Goal: Navigation & Orientation: Find specific page/section

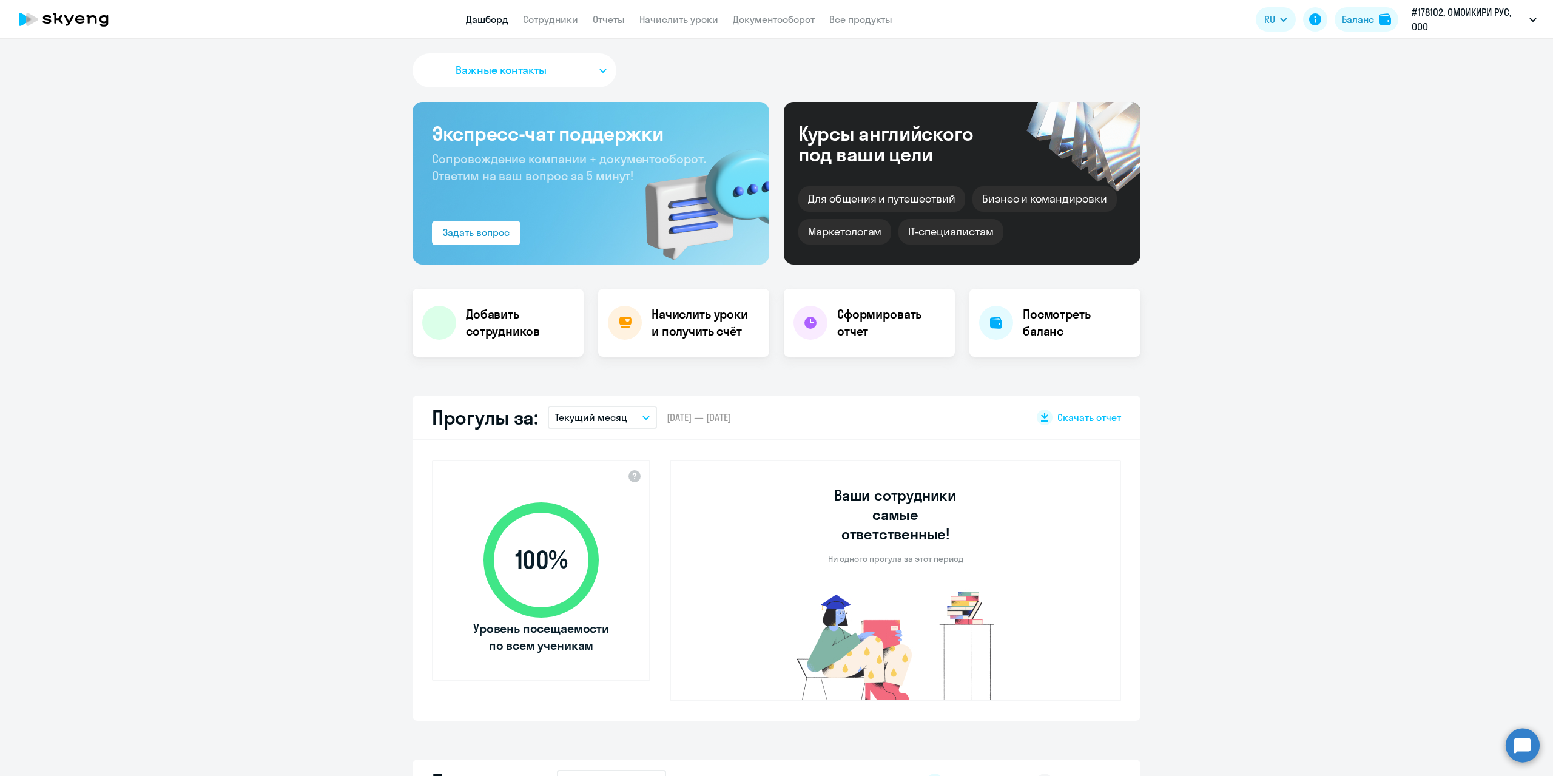
click at [587, 70] on button "Важные контакты" at bounding box center [515, 70] width 204 height 34
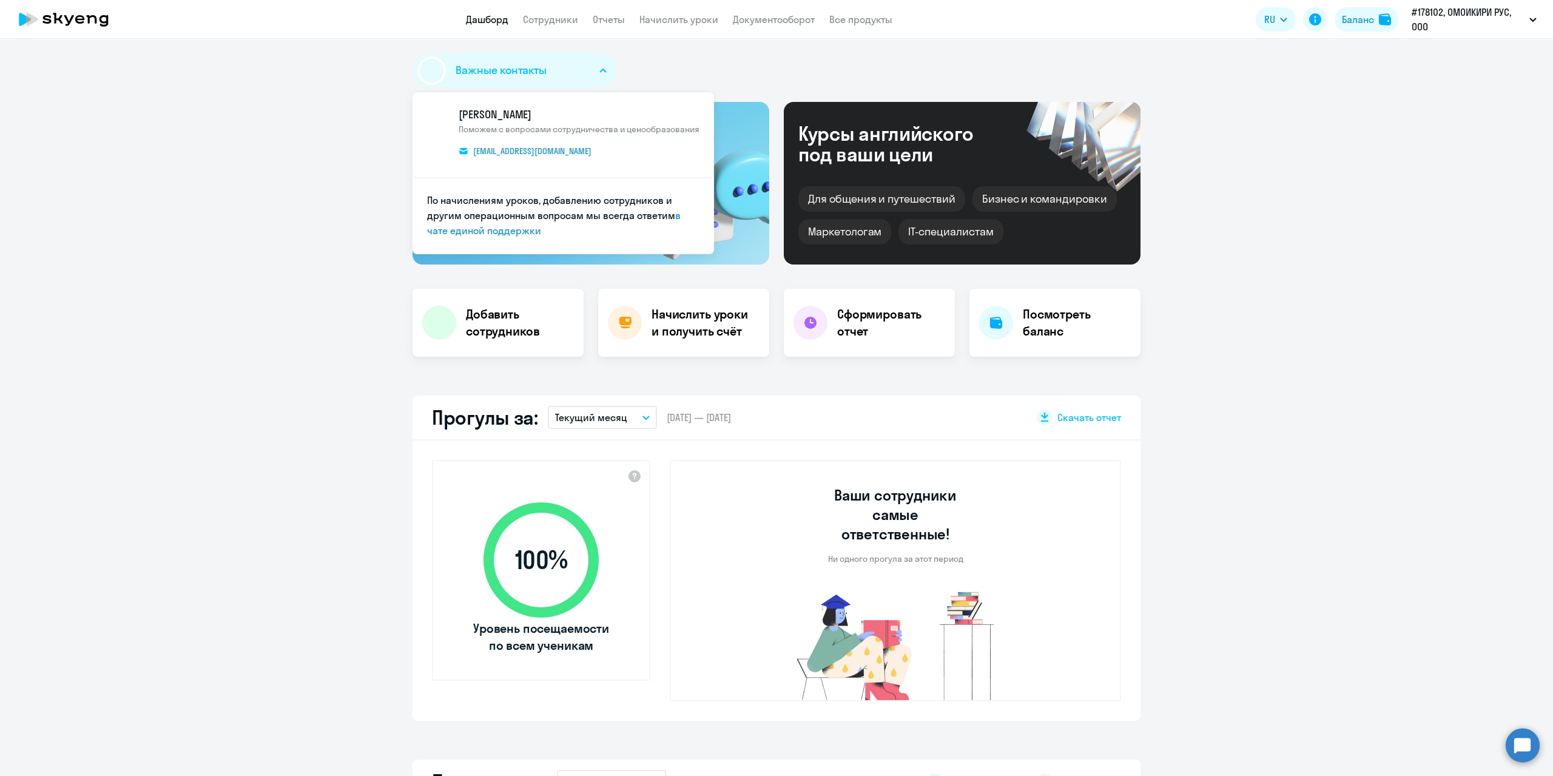
select select "30"
click at [802, 72] on div "Важные контакты [PERSON_NAME] Поможем с вопросами сотрудничества и ценообразова…" at bounding box center [777, 72] width 728 height 39
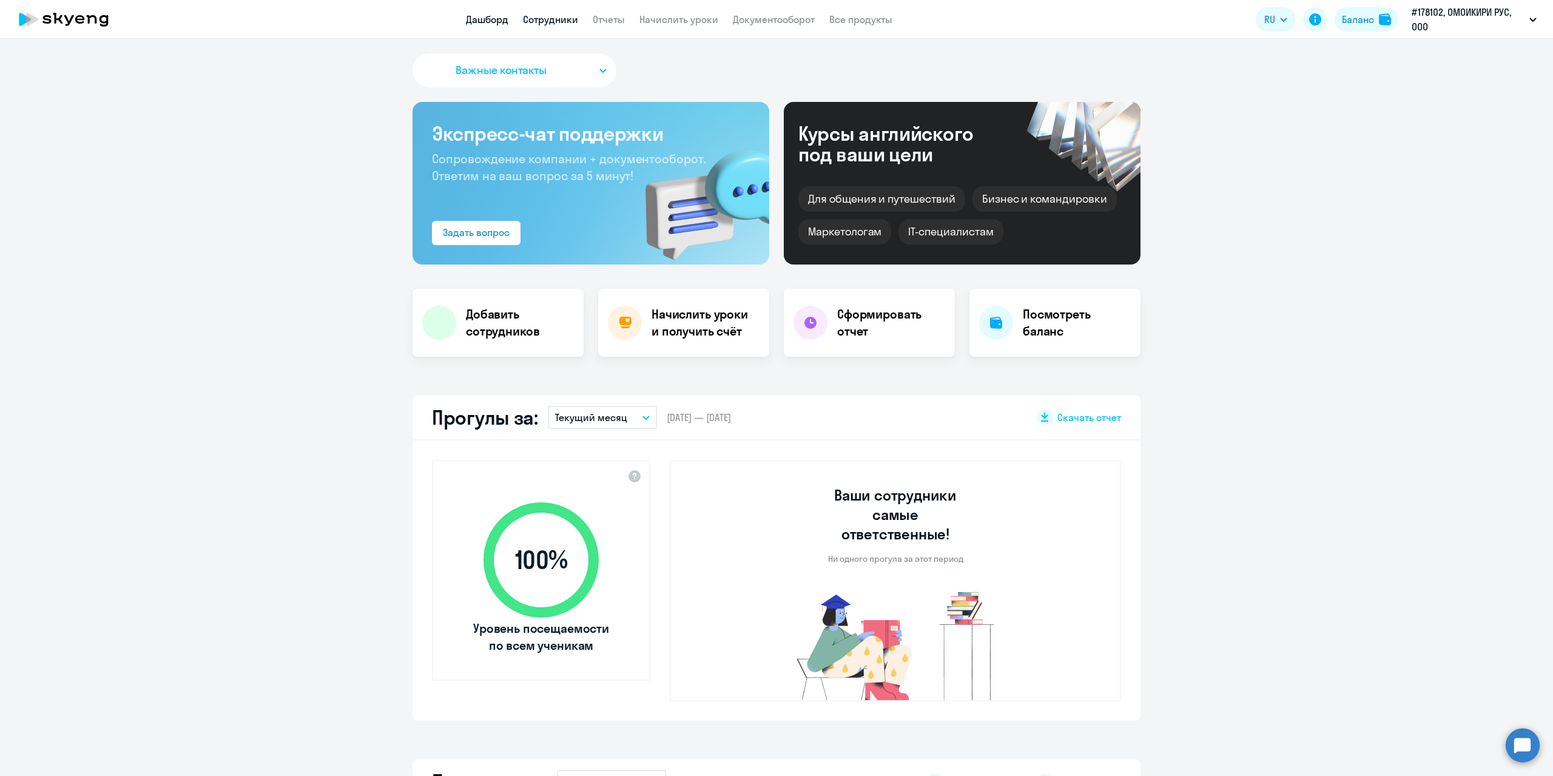
click at [544, 24] on link "Сотрудники" at bounding box center [550, 19] width 55 height 12
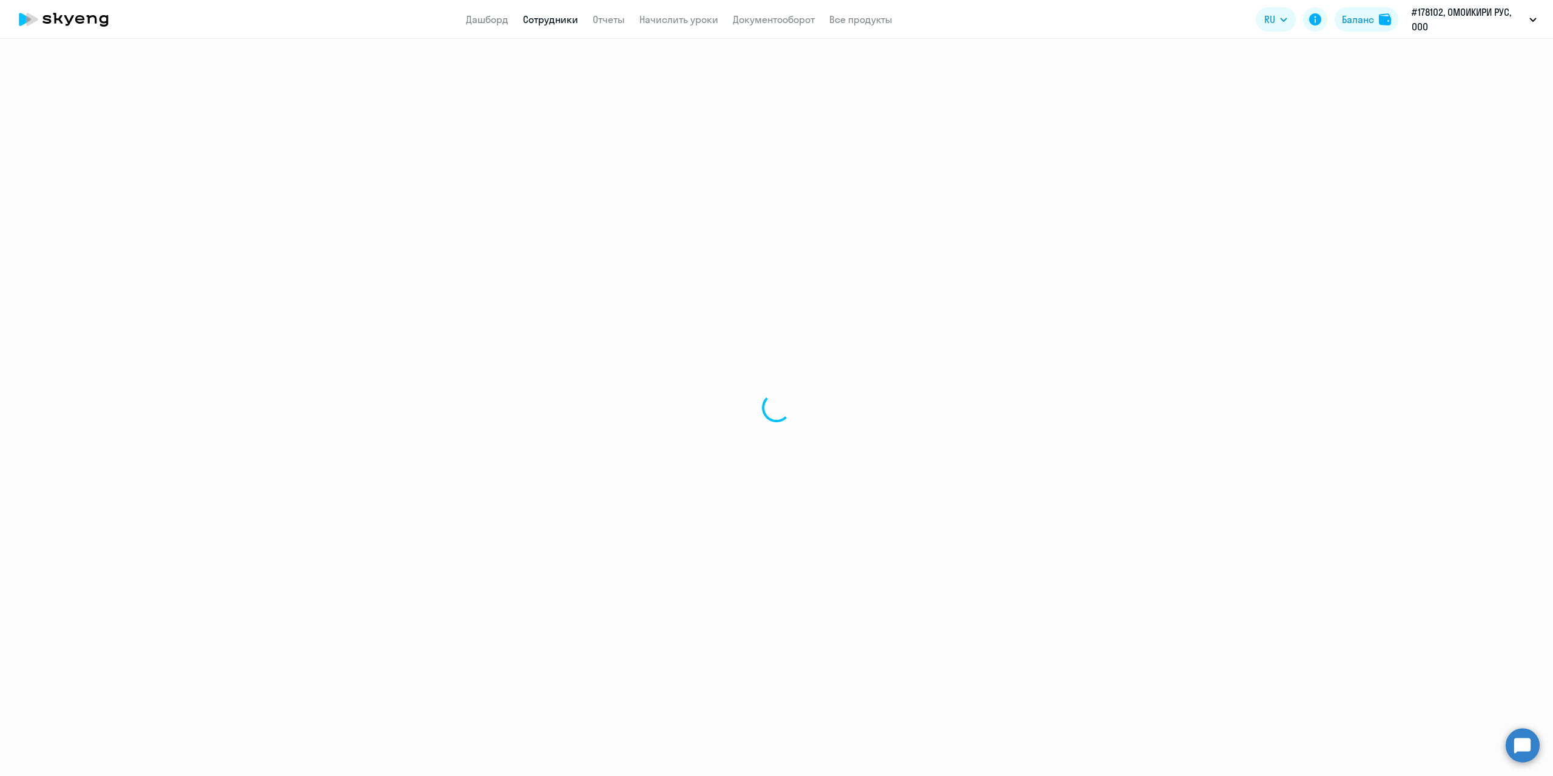
select select "30"
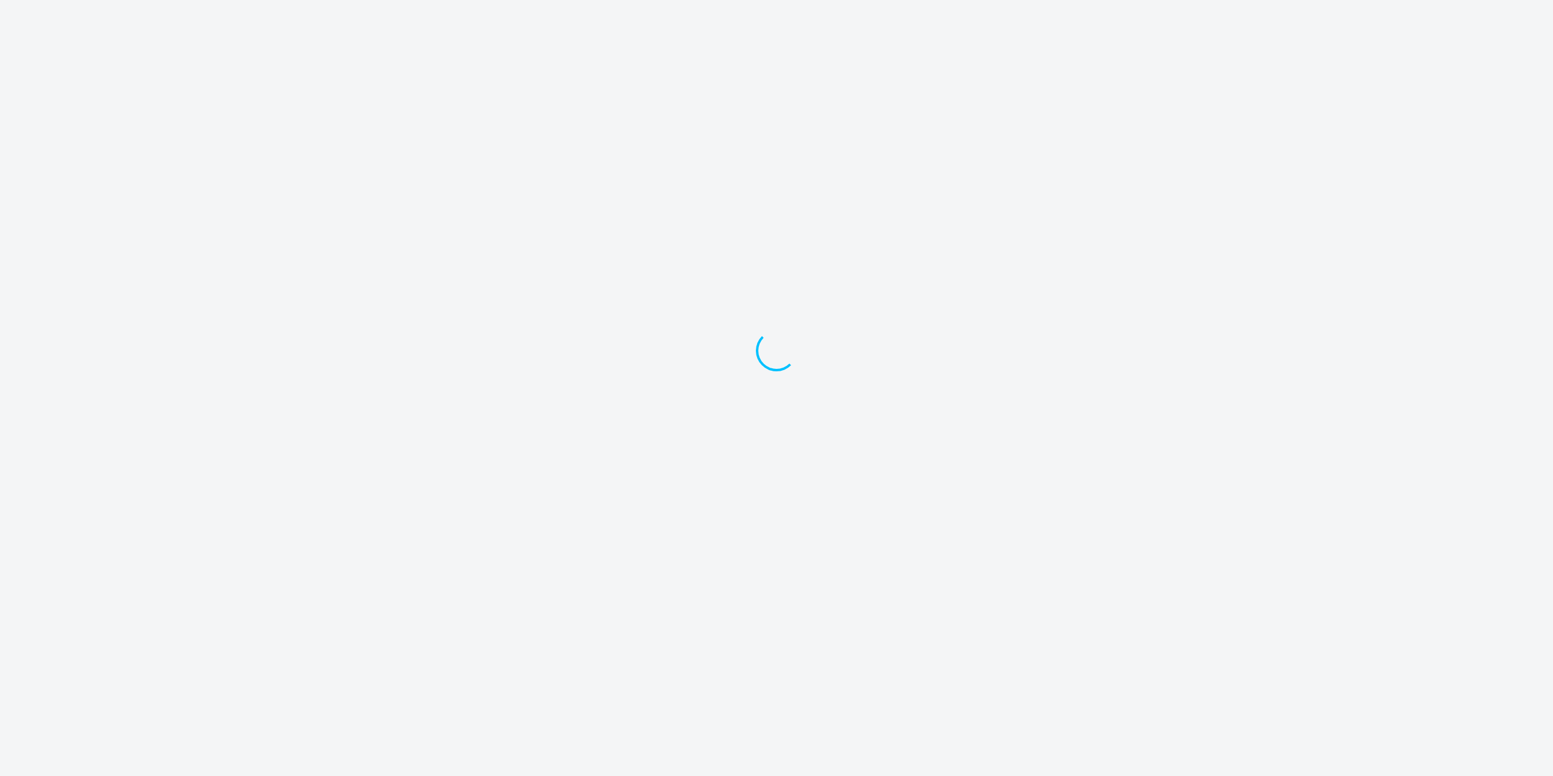
select select "30"
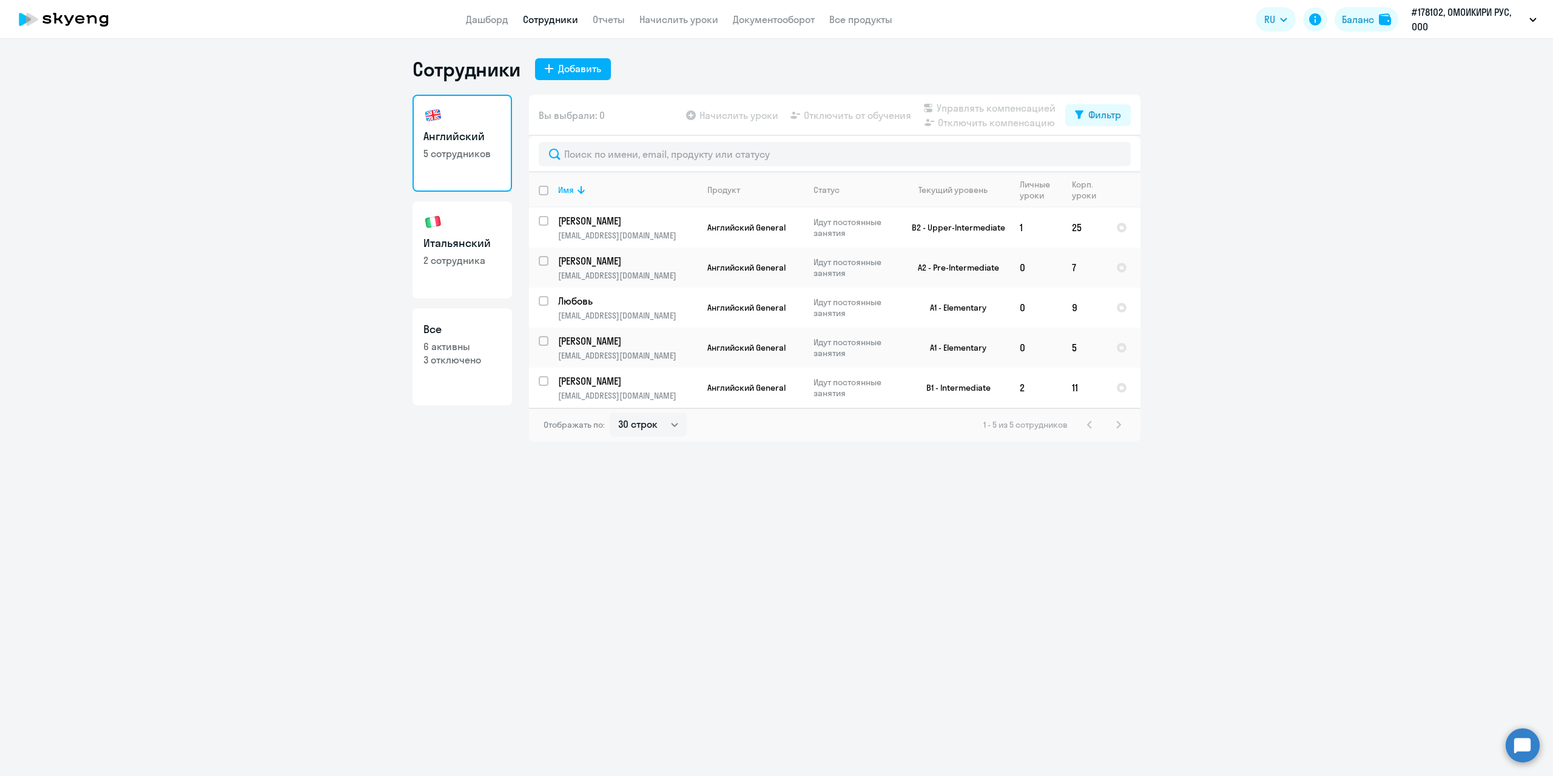
click at [467, 265] on p "2 сотрудника" at bounding box center [462, 260] width 78 height 13
select select "30"
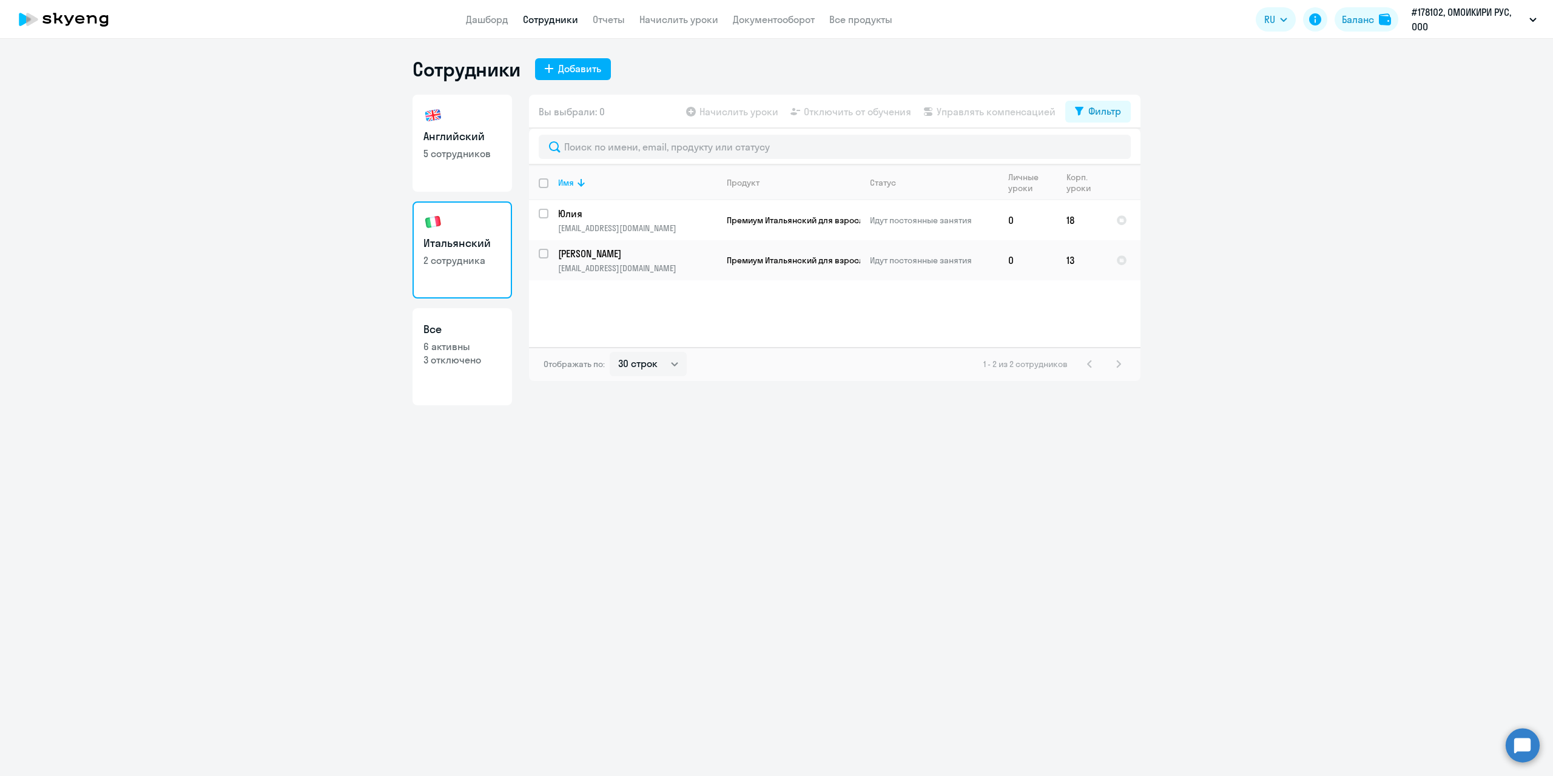
click at [463, 168] on link "Английский 5 сотрудников" at bounding box center [462, 143] width 99 height 97
select select "30"
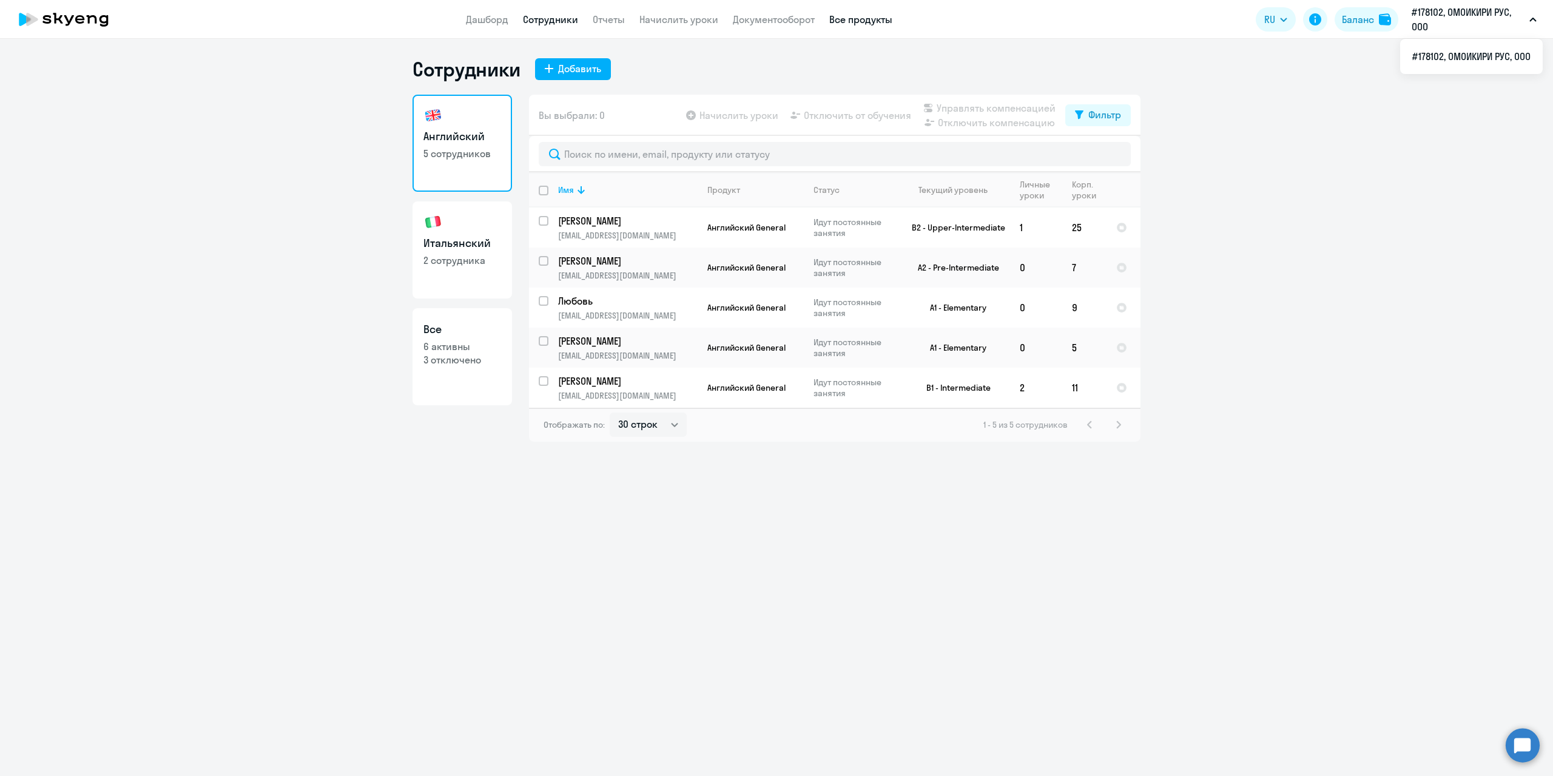
click at [854, 18] on link "Все продукты" at bounding box center [860, 19] width 63 height 12
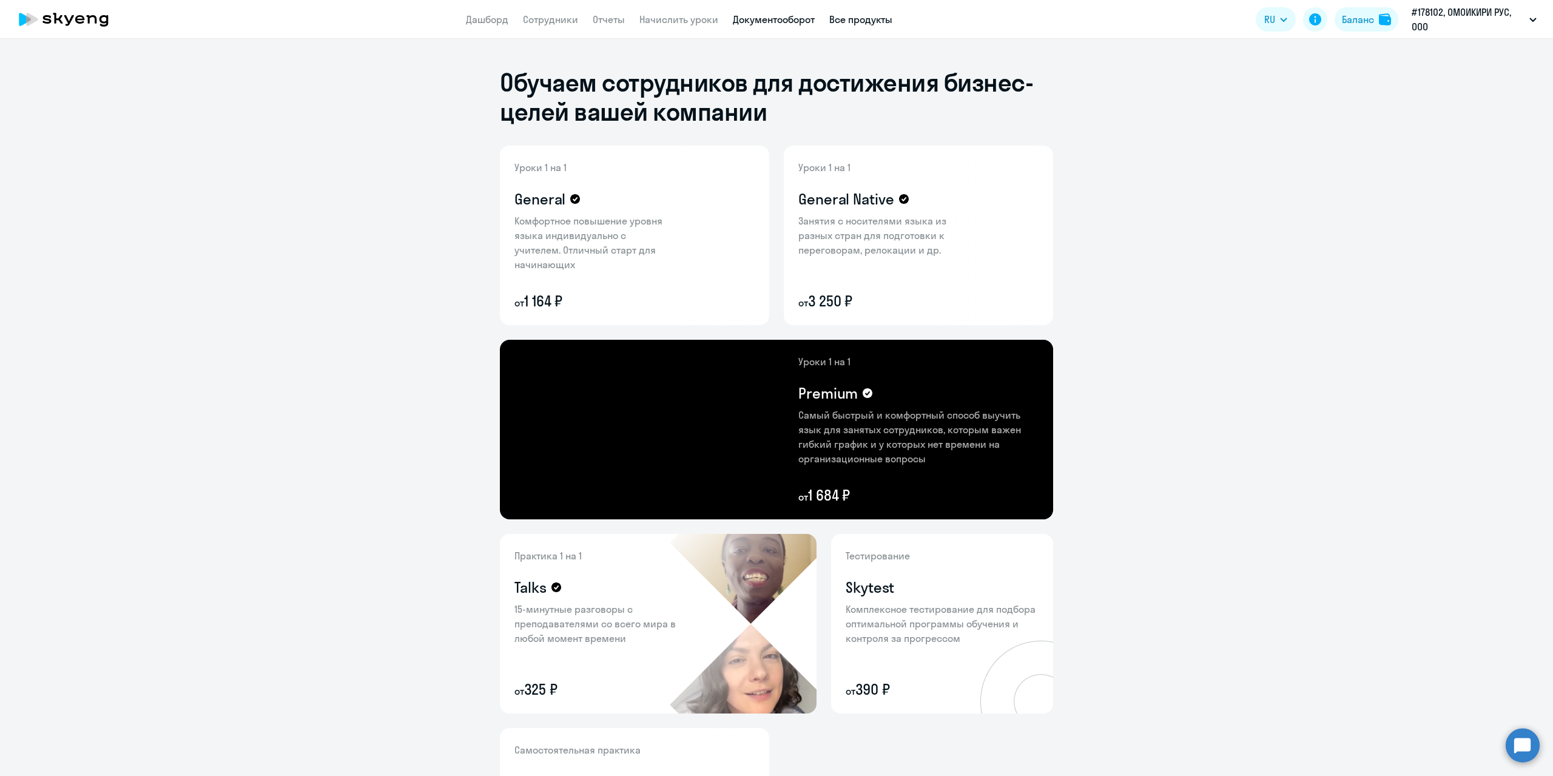
click at [787, 16] on link "Документооборот" at bounding box center [774, 19] width 82 height 12
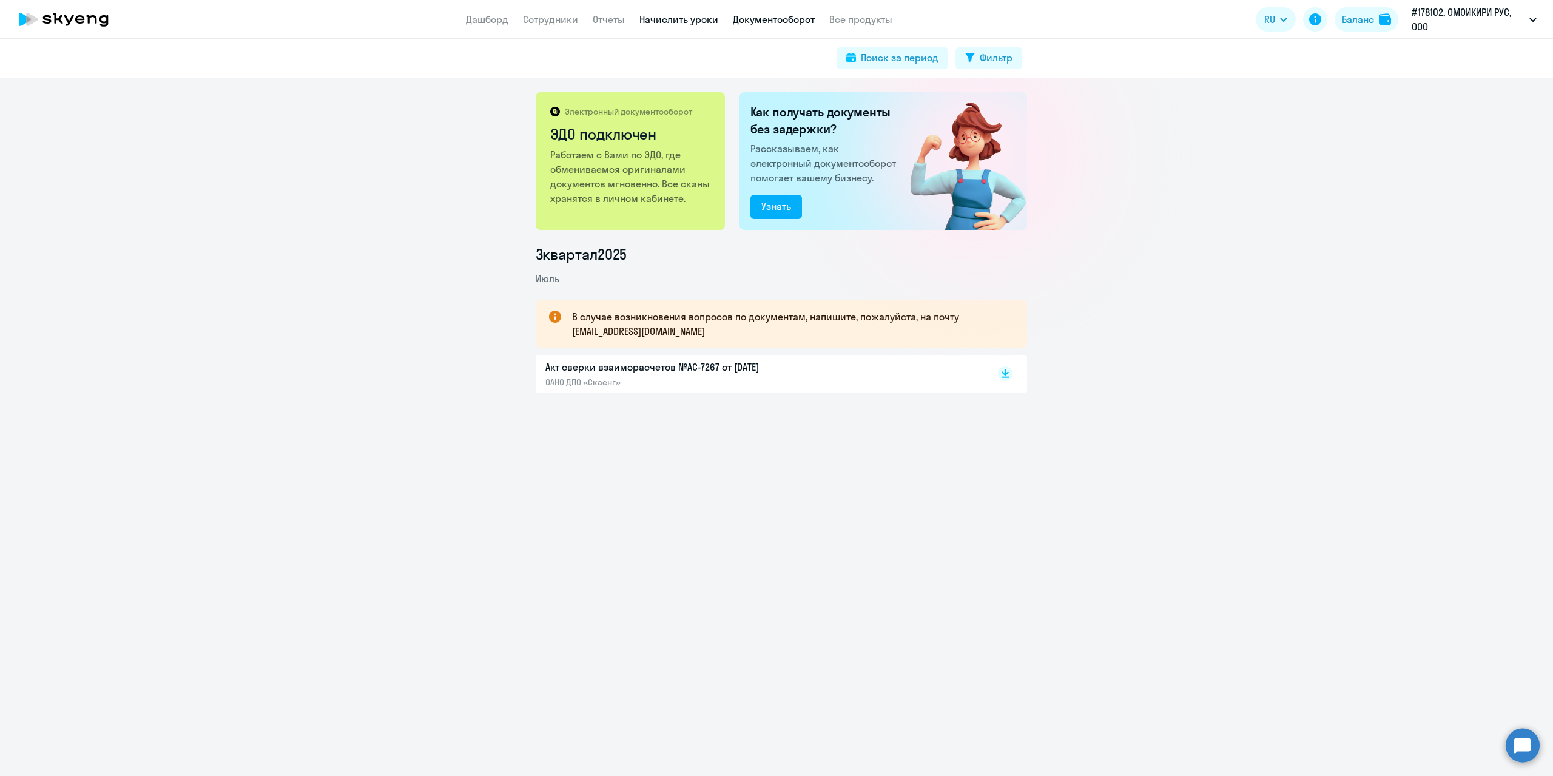
click at [684, 18] on link "Начислить уроки" at bounding box center [678, 19] width 79 height 12
click at [604, 21] on link "Отчеты" at bounding box center [609, 19] width 32 height 12
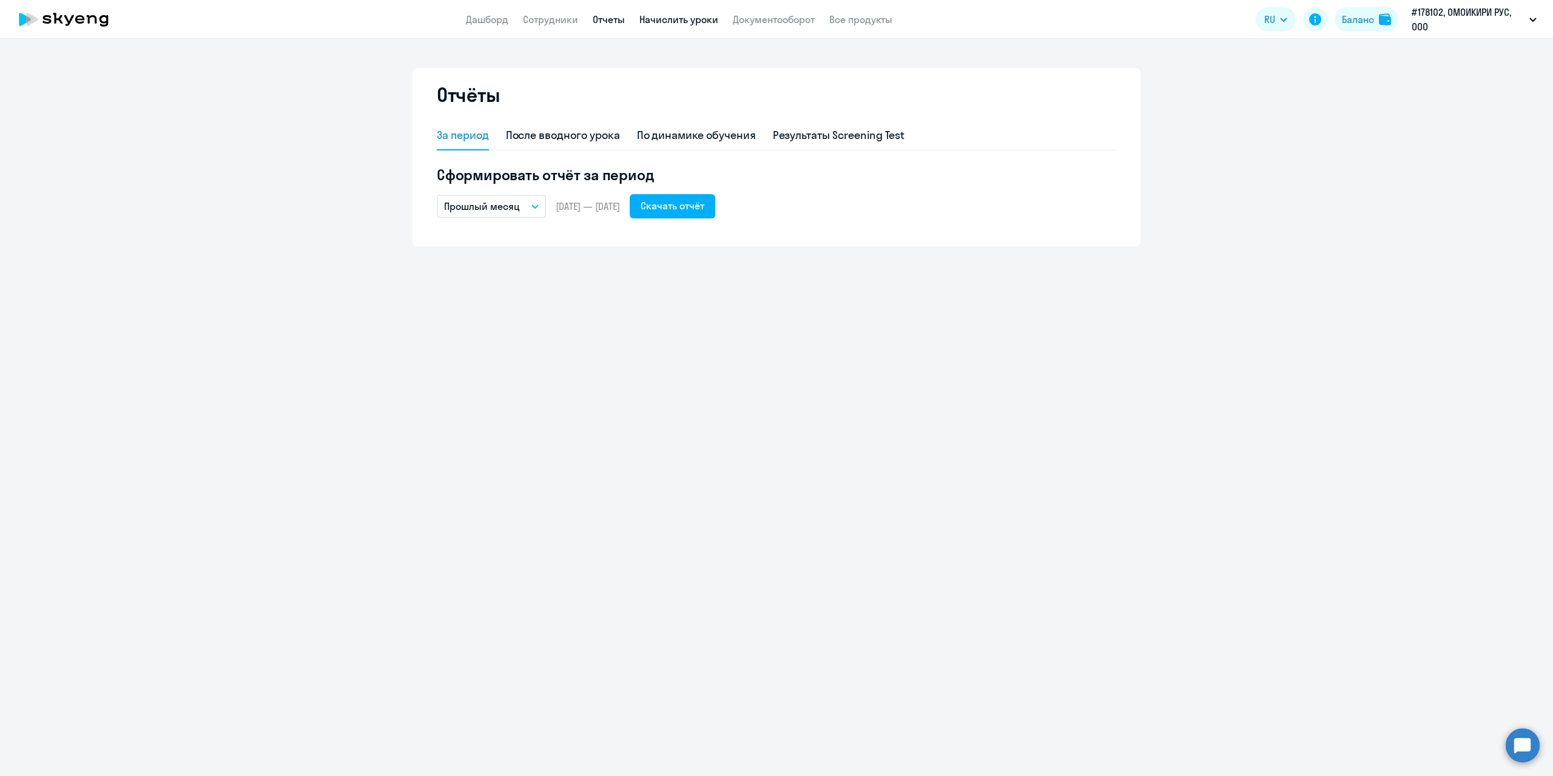
click at [693, 15] on link "Начислить уроки" at bounding box center [678, 19] width 79 height 12
click at [485, 18] on link "Дашборд" at bounding box center [487, 19] width 42 height 12
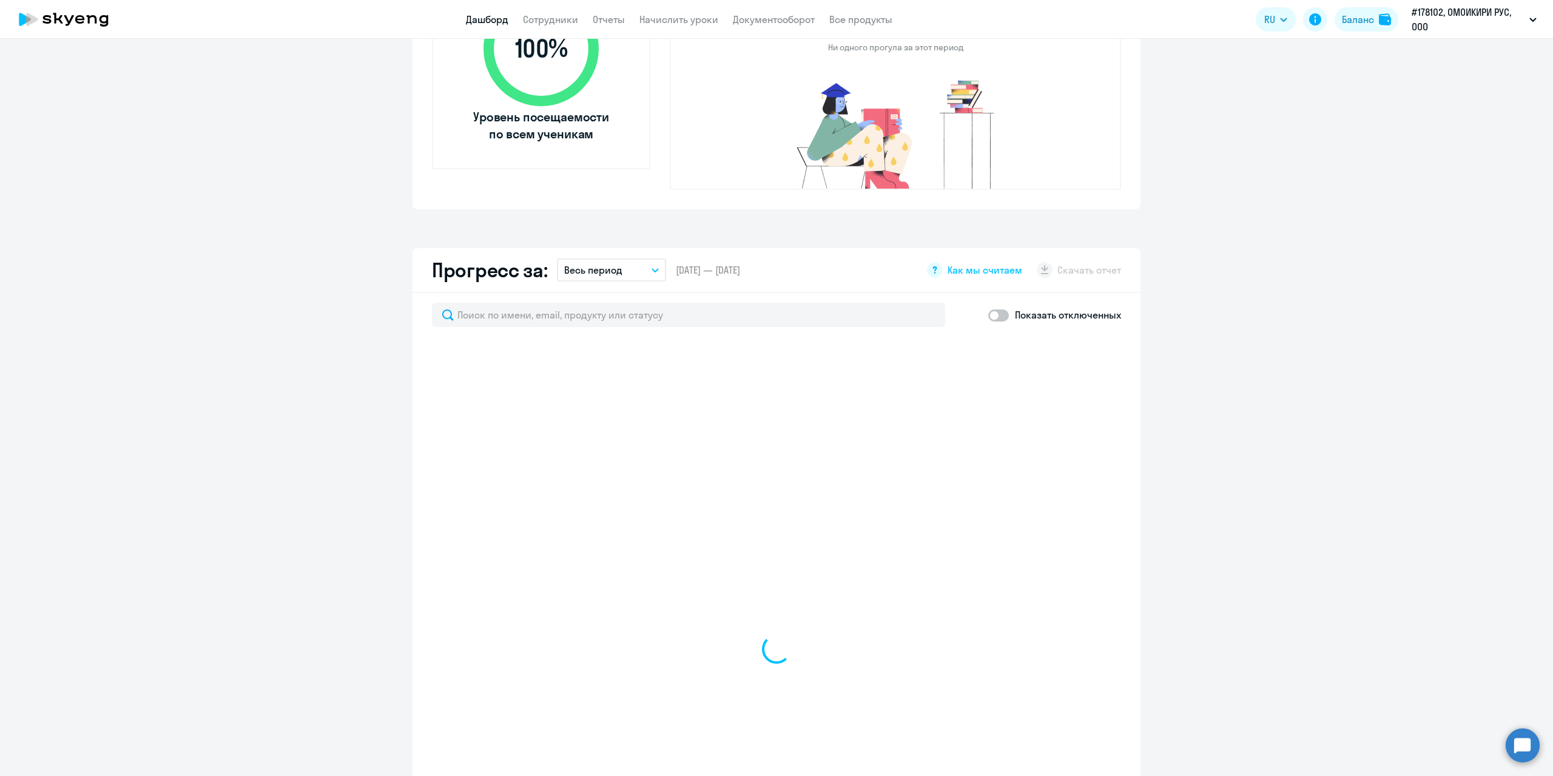
scroll to position [485, 0]
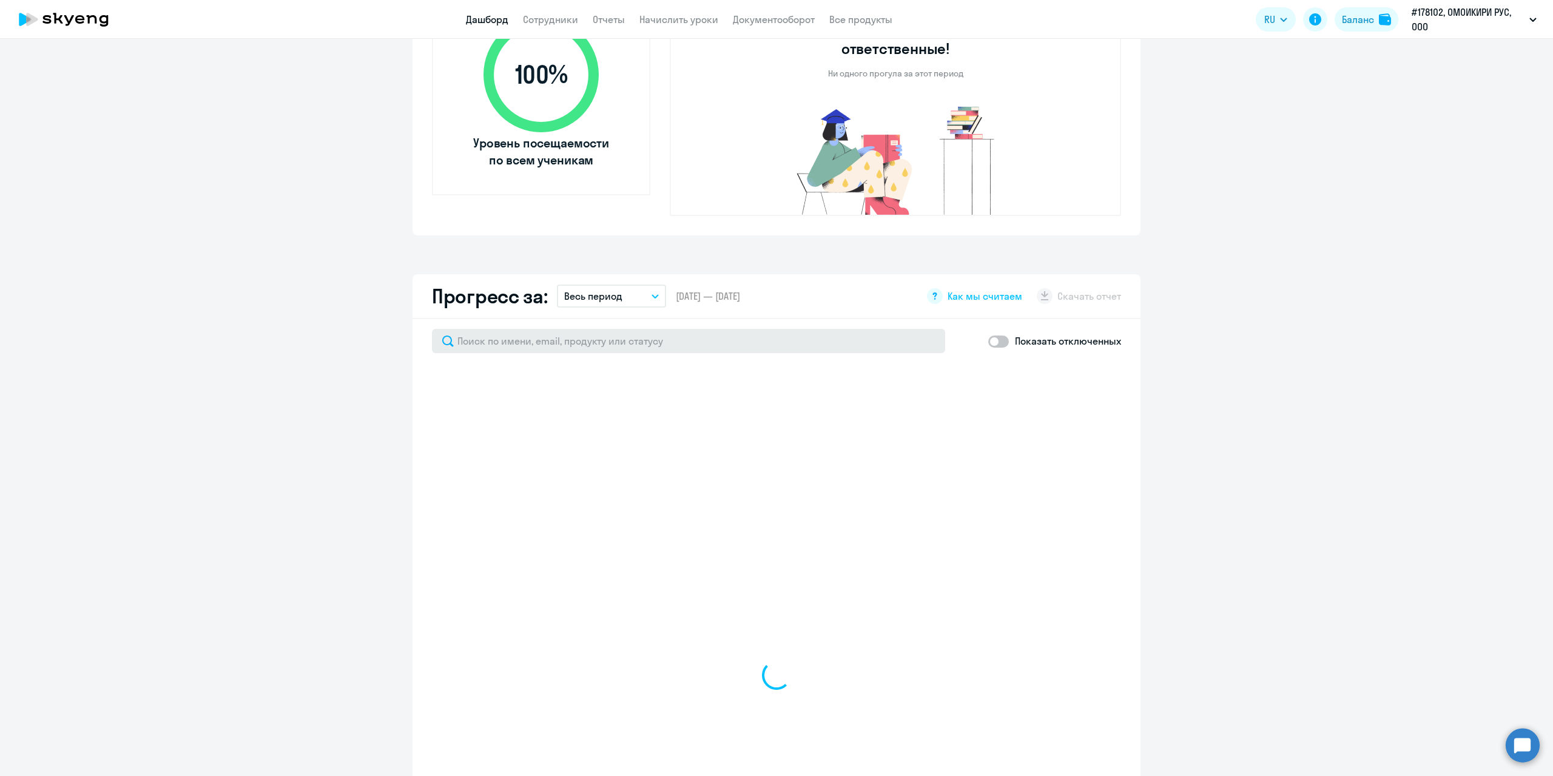
select select "30"
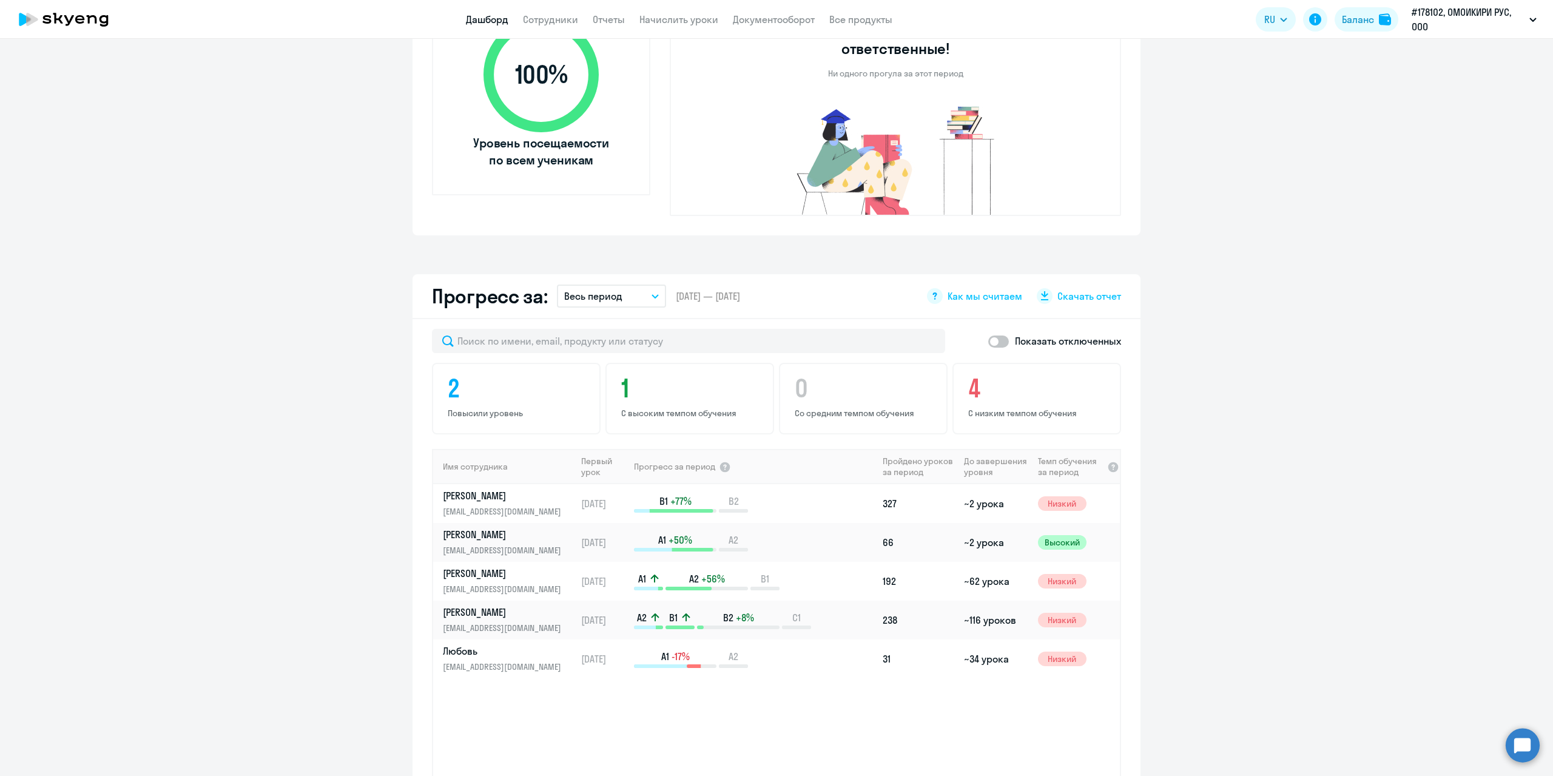
click at [652, 294] on icon "button" at bounding box center [655, 296] width 7 height 4
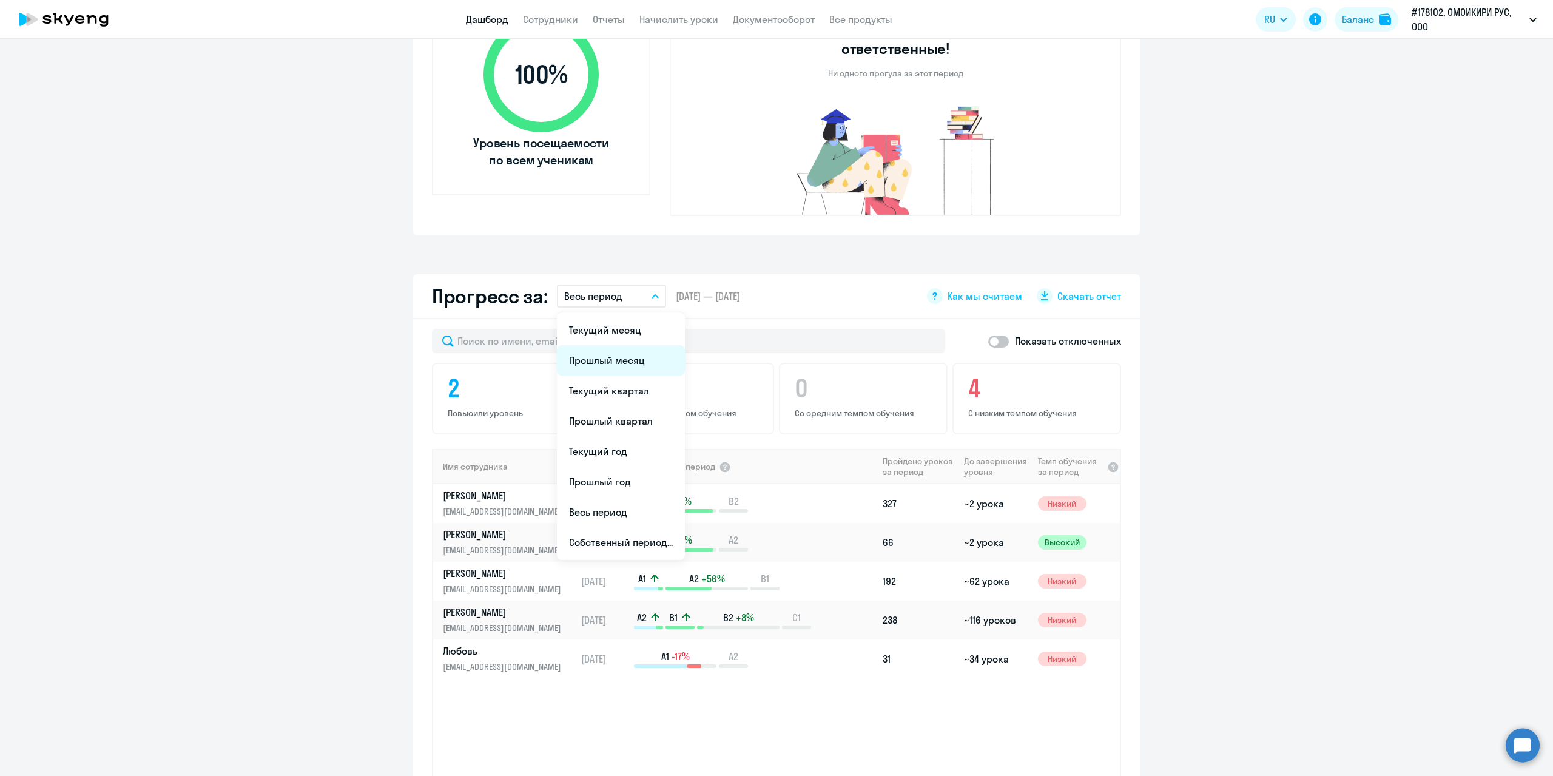
click at [620, 346] on li "Прошлый месяц" at bounding box center [621, 360] width 128 height 30
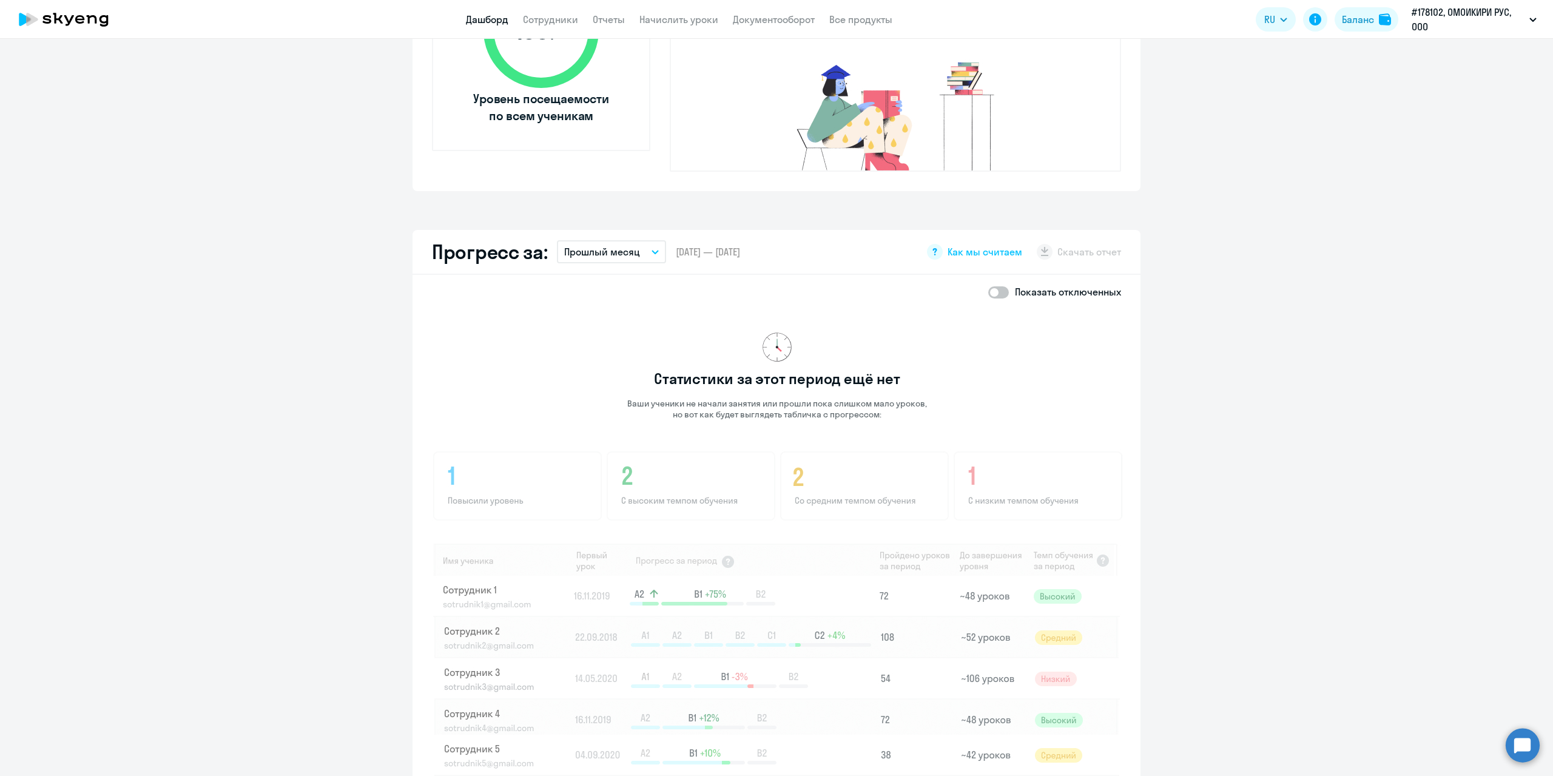
scroll to position [552, 0]
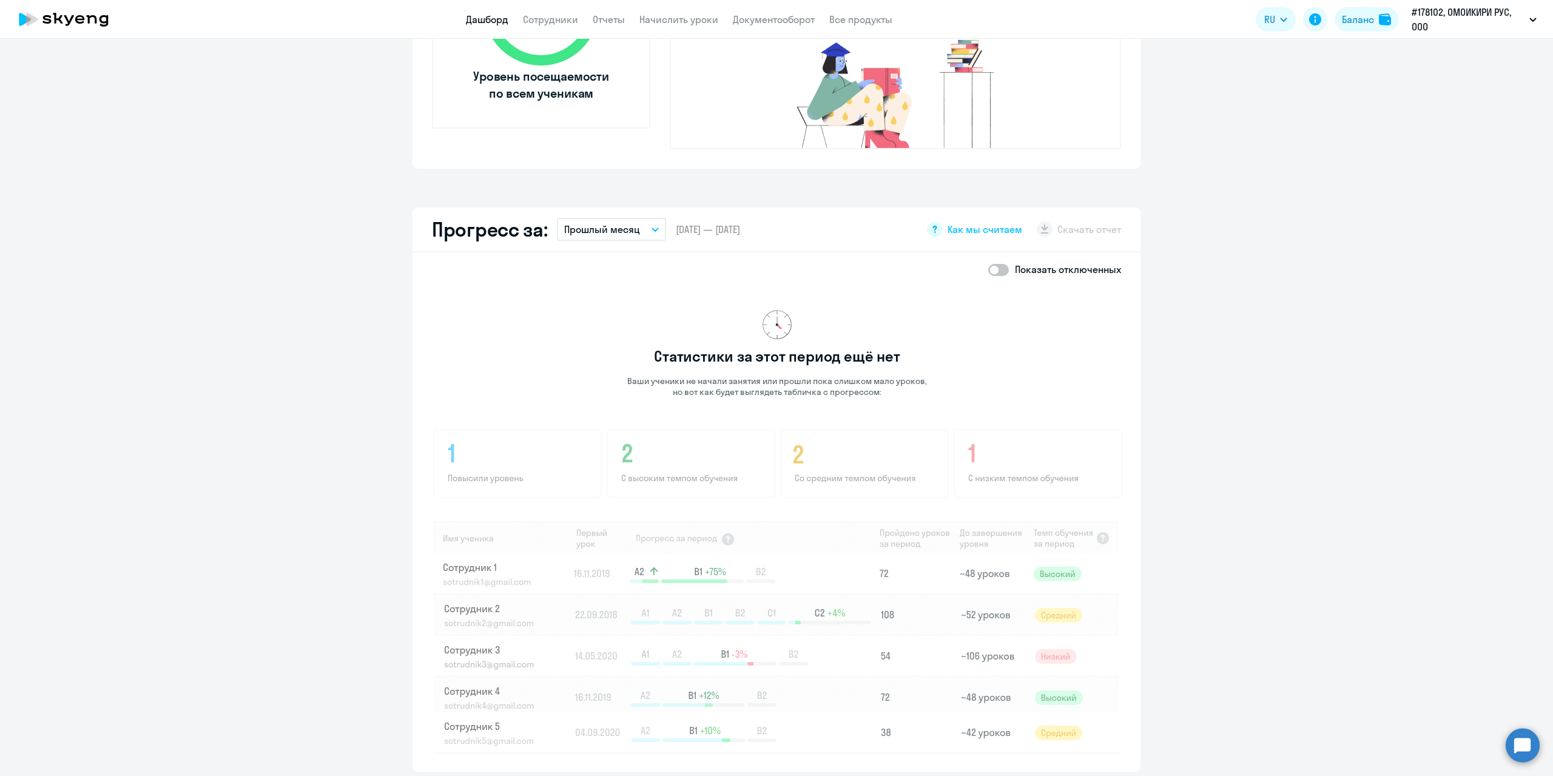
click at [641, 218] on button "Прошлый месяц" at bounding box center [611, 229] width 109 height 23
click at [630, 339] on li "Прошлый квартал" at bounding box center [621, 354] width 128 height 30
